Goal: Browse casually: Explore the website without a specific task or goal

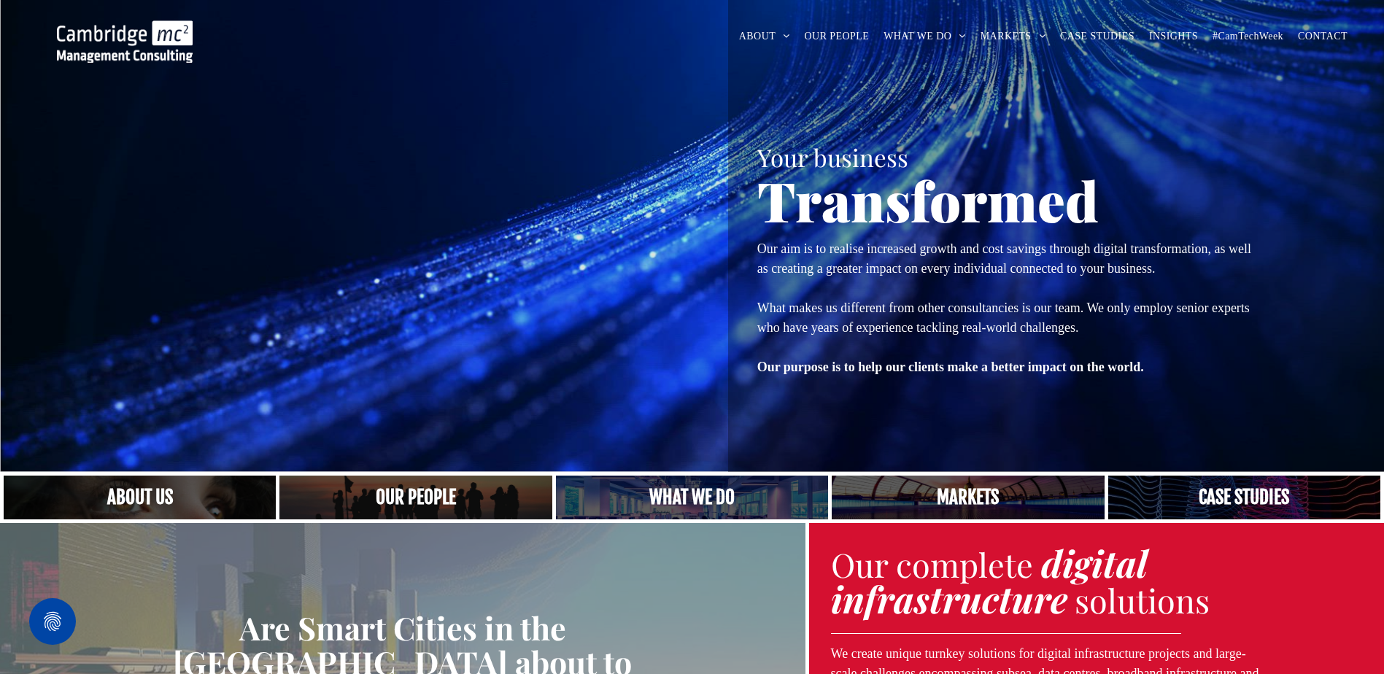
click at [636, 138] on div at bounding box center [368, 236] width 678 height 472
